Goal: Transaction & Acquisition: Subscribe to service/newsletter

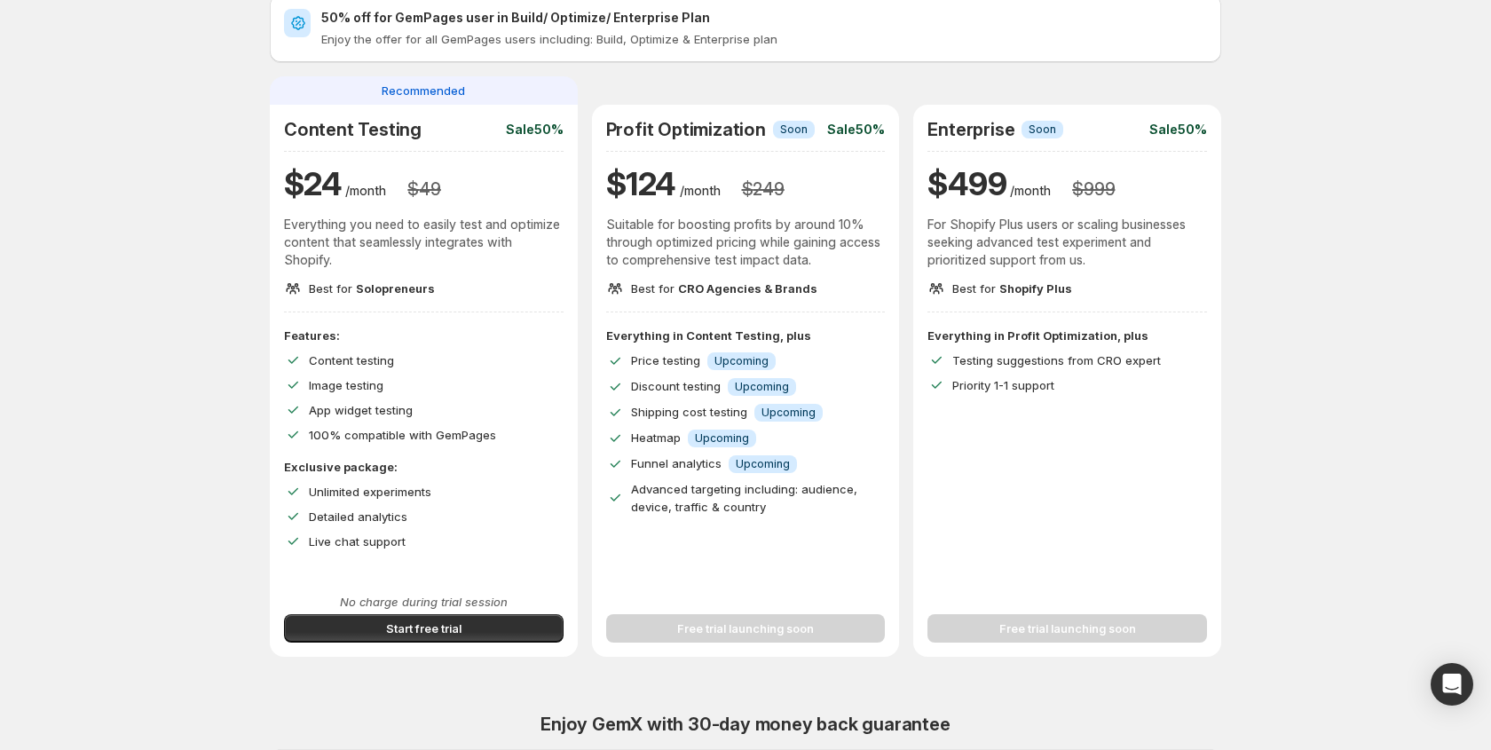
scroll to position [84, 0]
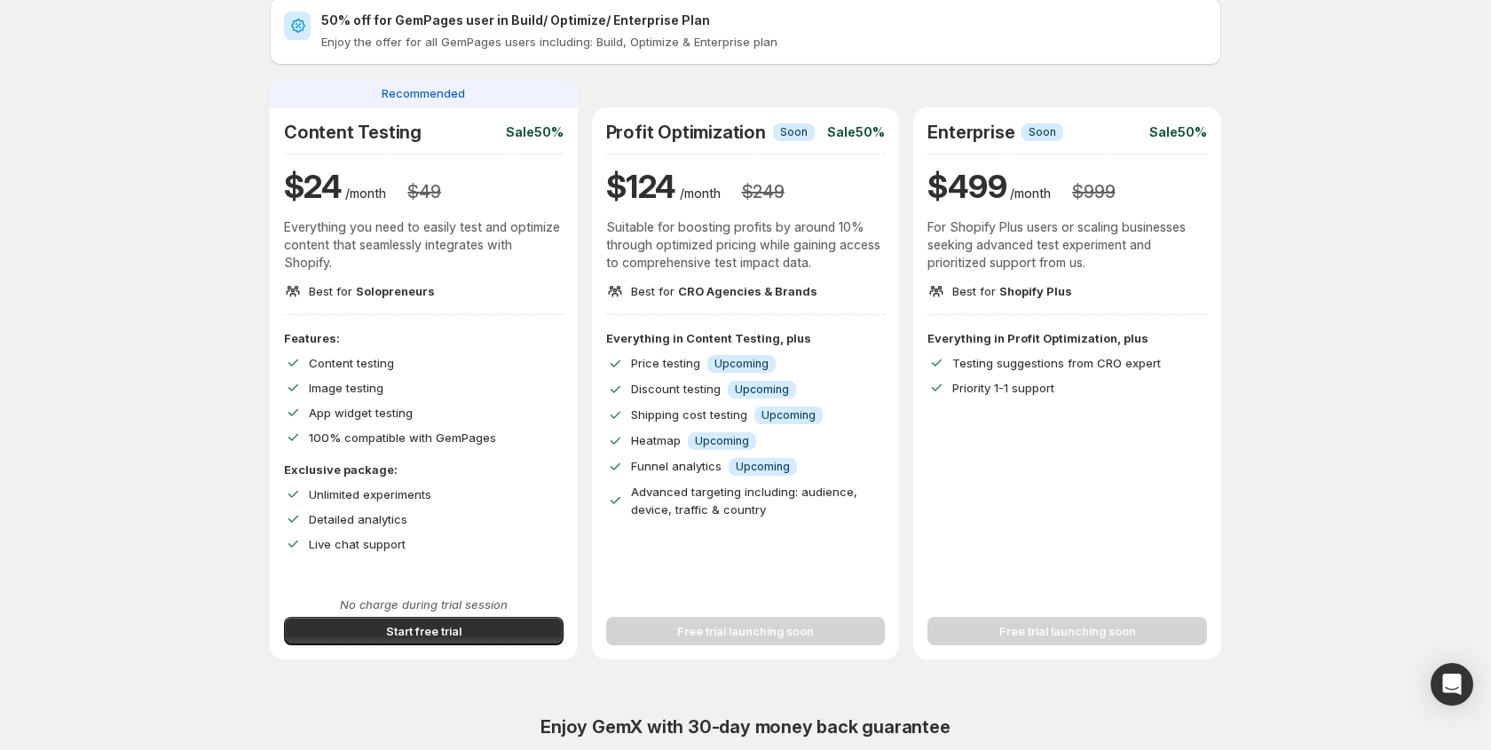
click at [704, 633] on div "Free trial launching soon" at bounding box center [746, 621] width 280 height 50
click at [408, 630] on span "Start free trial" at bounding box center [423, 631] width 75 height 18
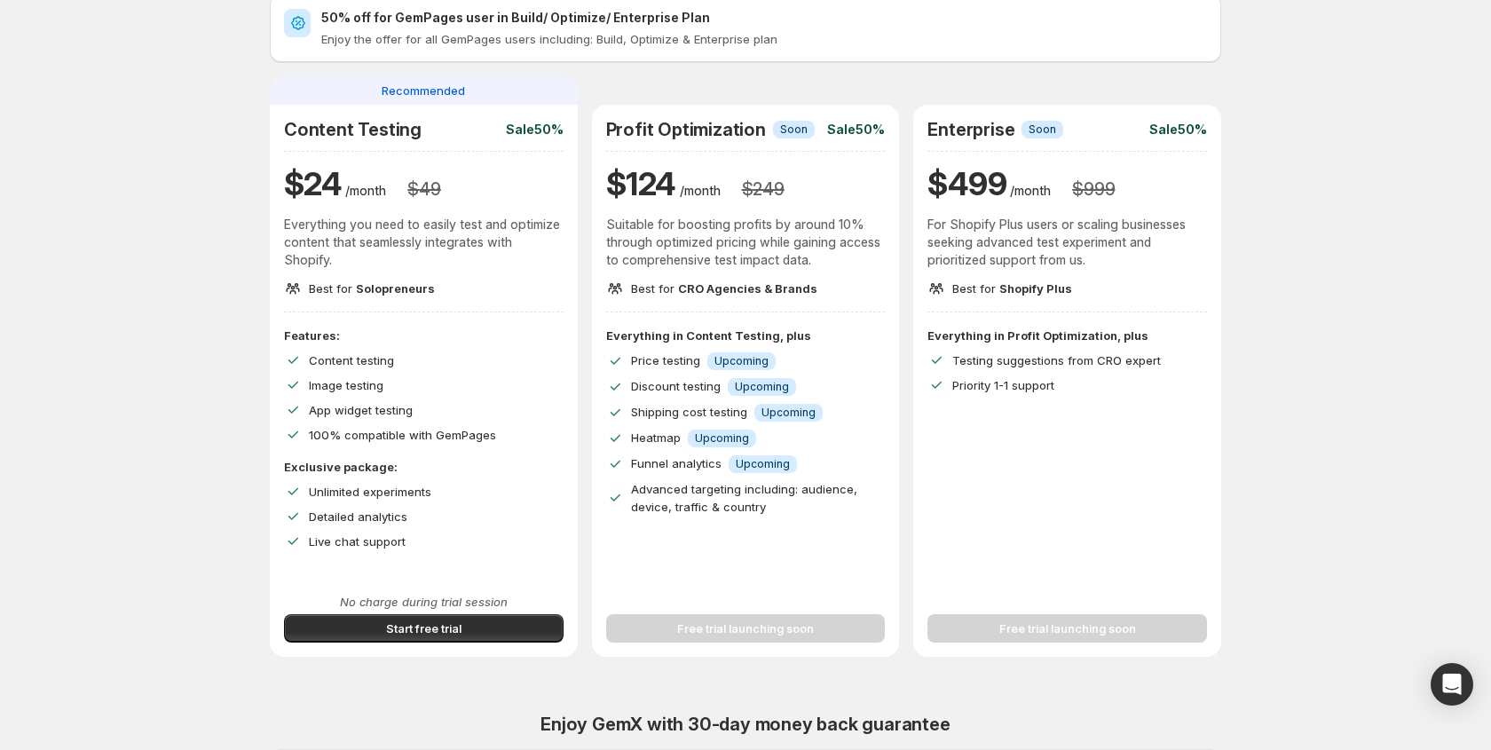
scroll to position [115, 0]
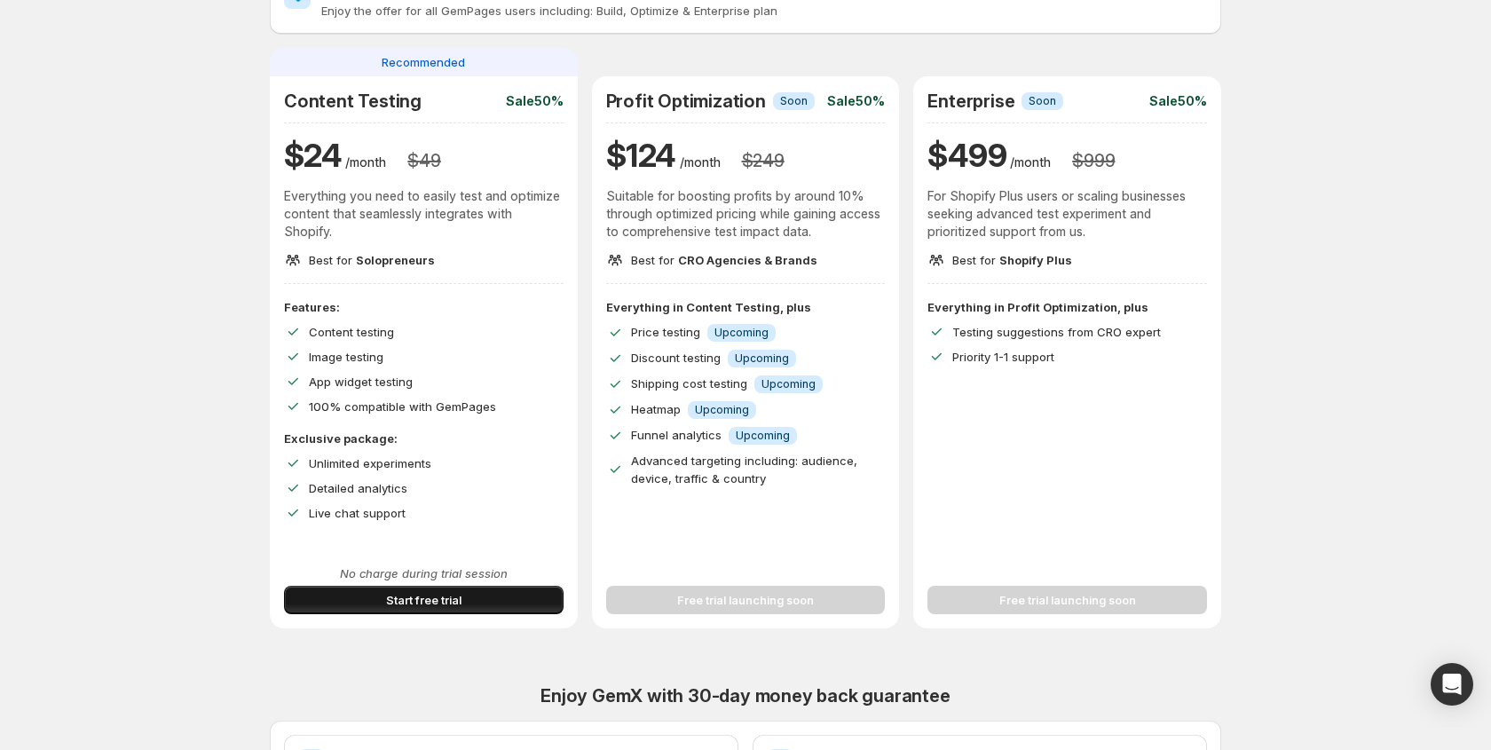
click at [333, 610] on button "Start free trial" at bounding box center [424, 600] width 280 height 28
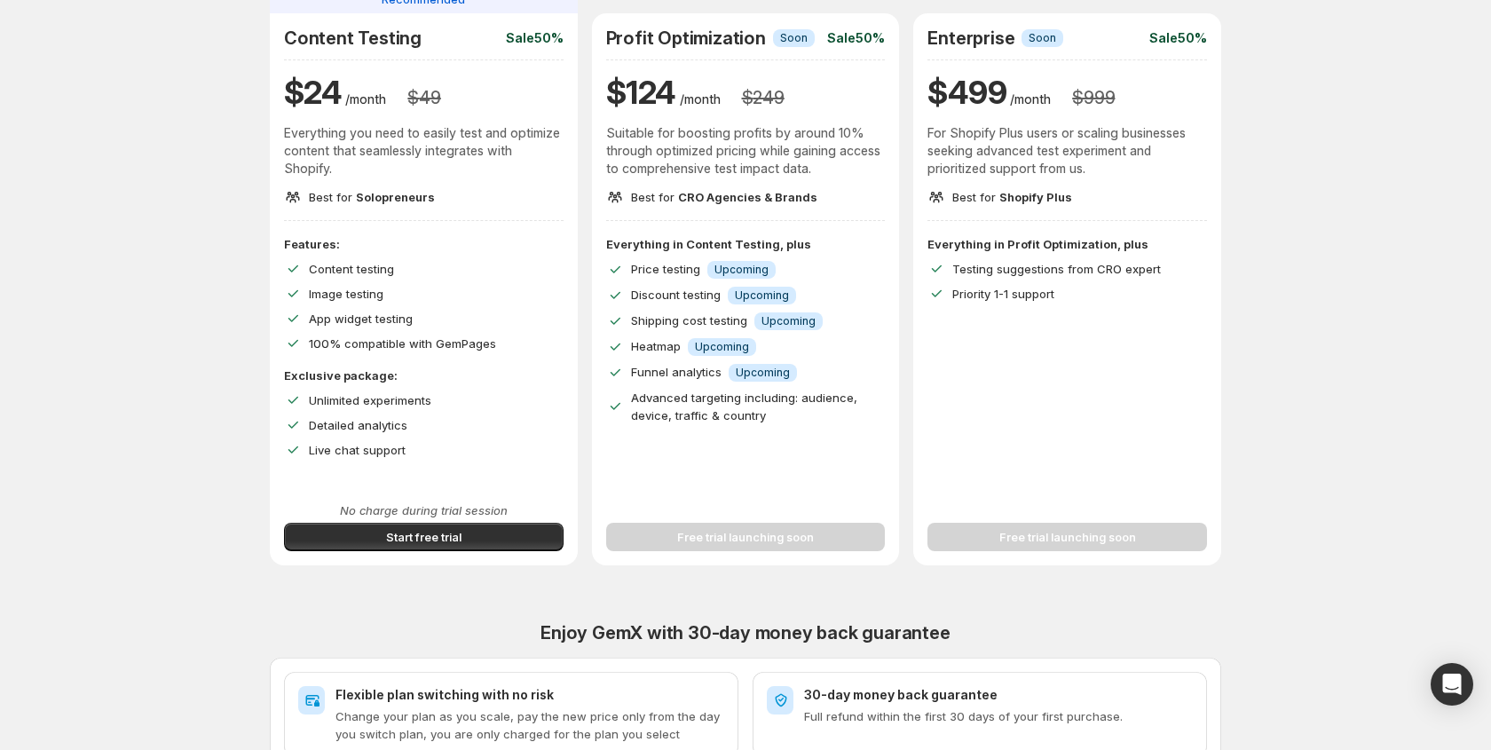
scroll to position [207, 0]
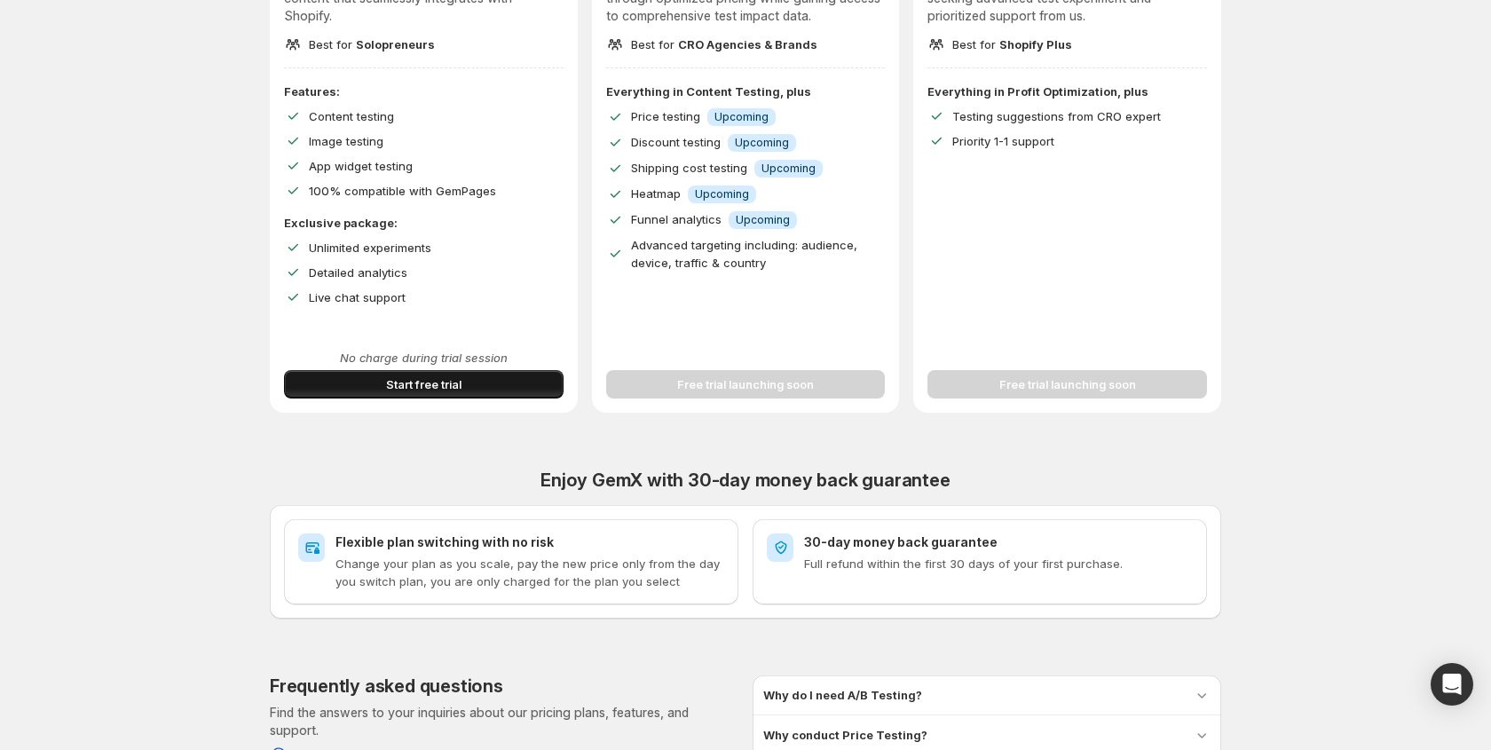
scroll to position [335, 0]
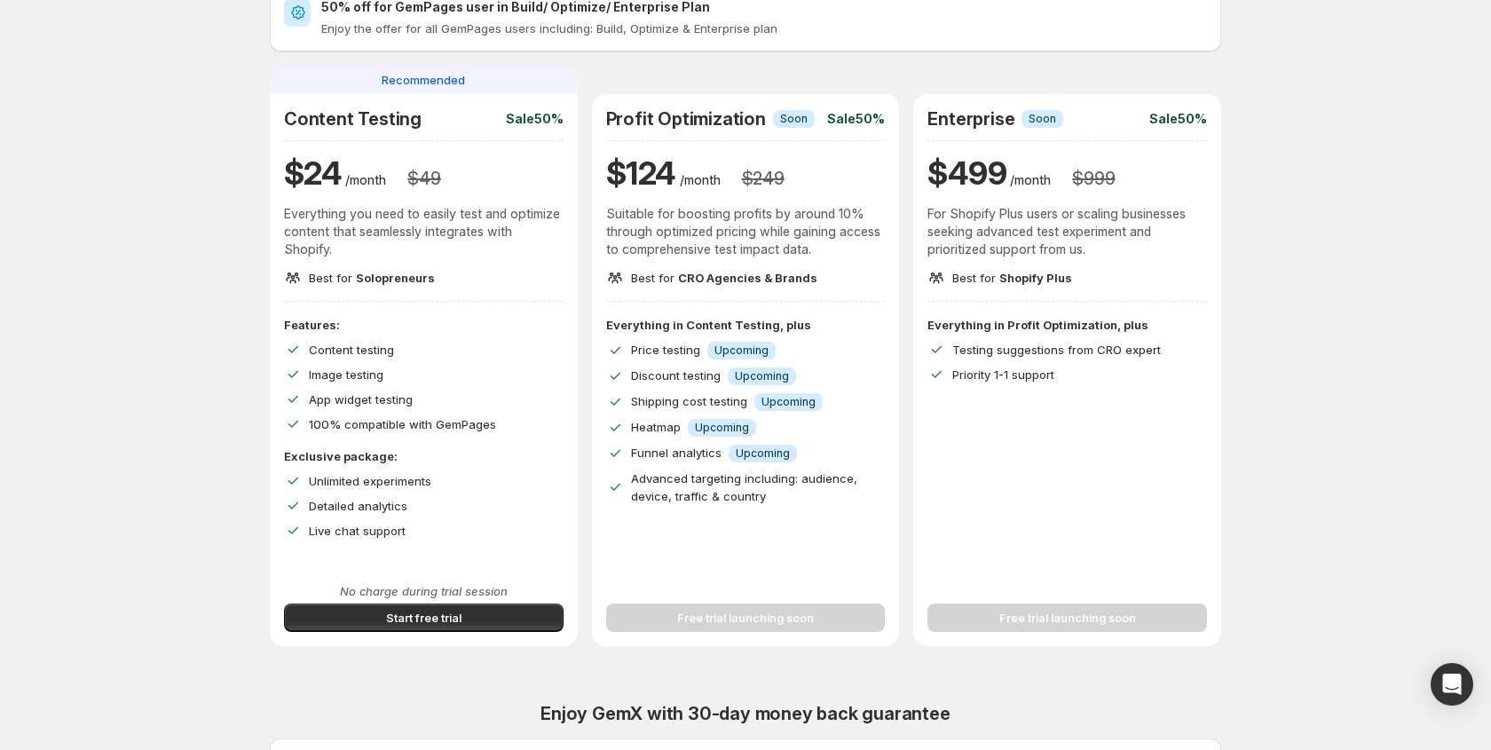
scroll to position [99, 0]
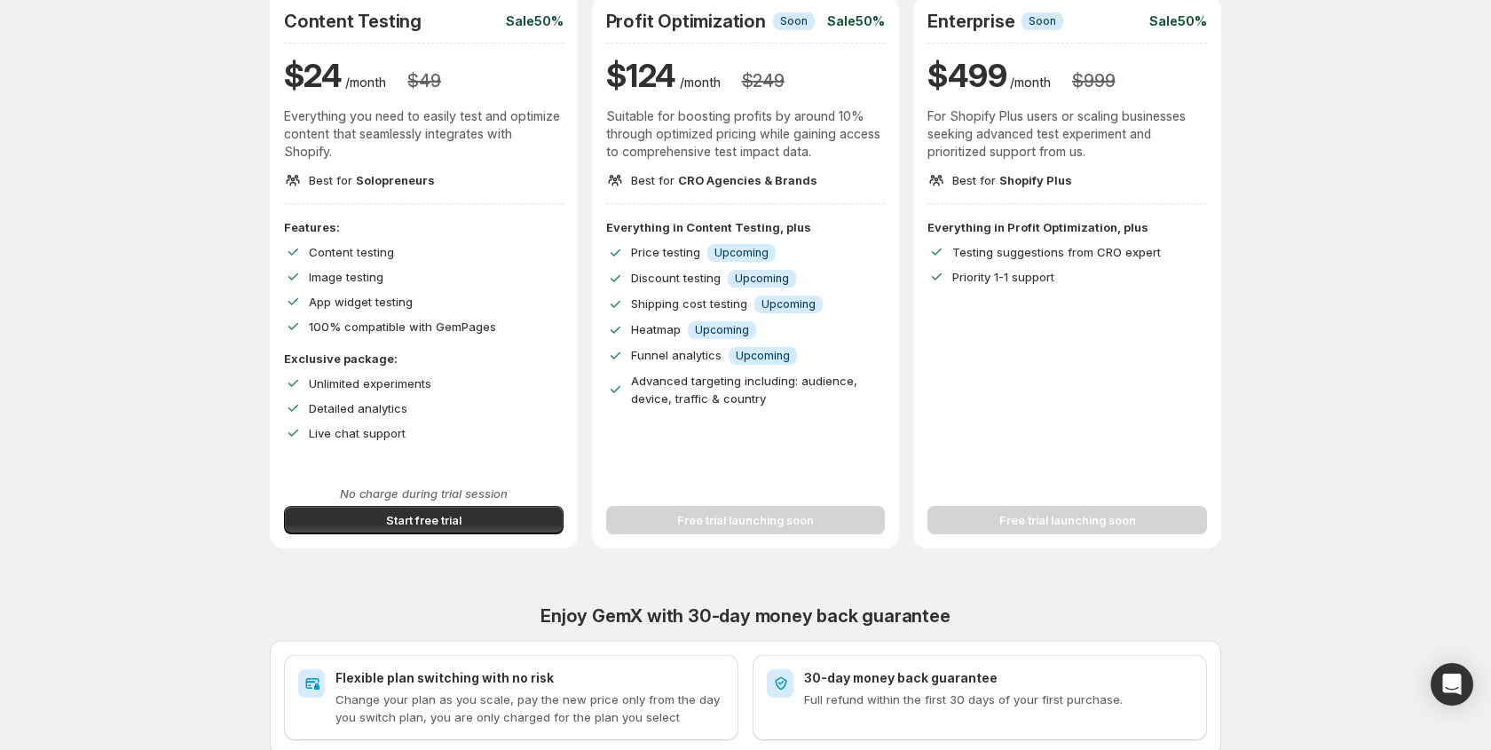
scroll to position [199, 0]
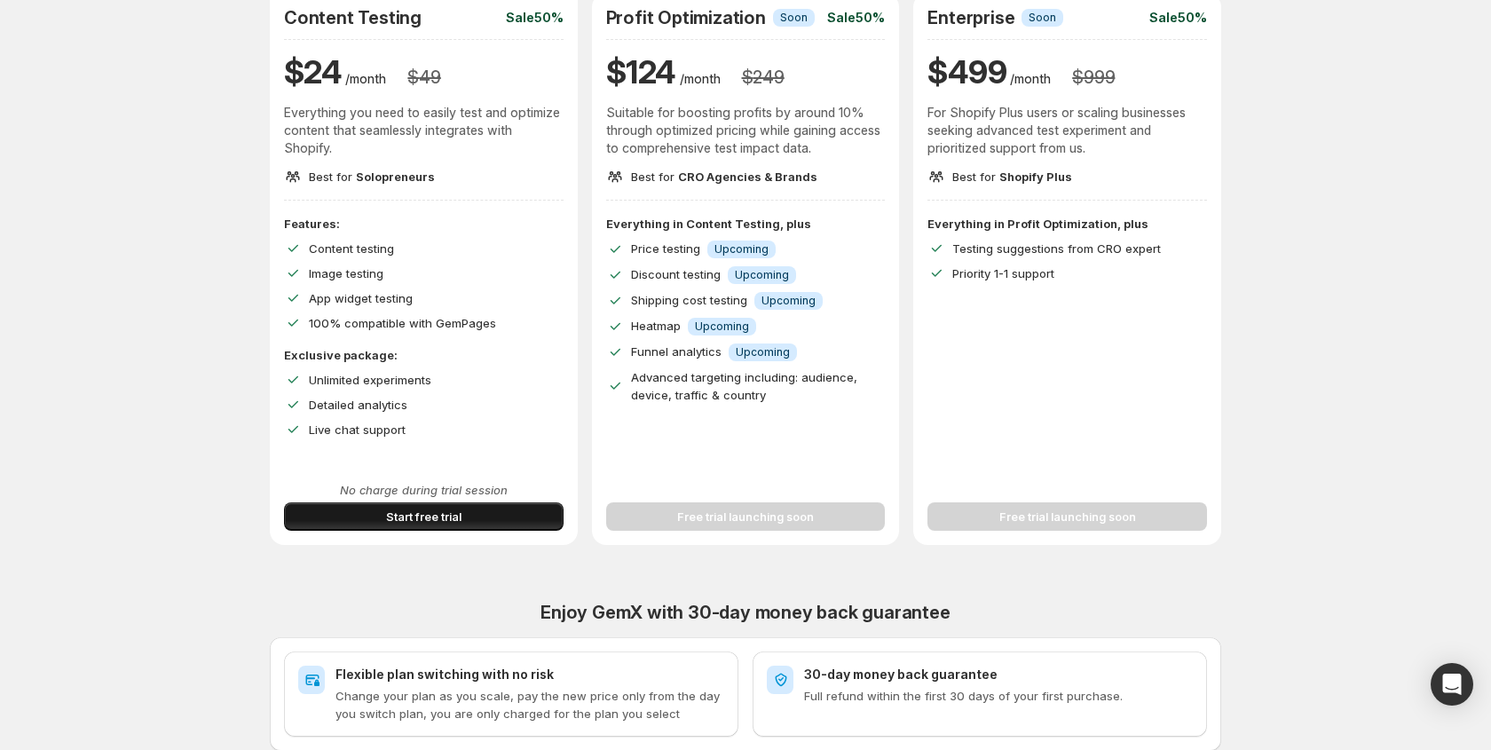
click at [331, 530] on button "Start free trial" at bounding box center [424, 516] width 280 height 28
